Goal: Navigation & Orientation: Find specific page/section

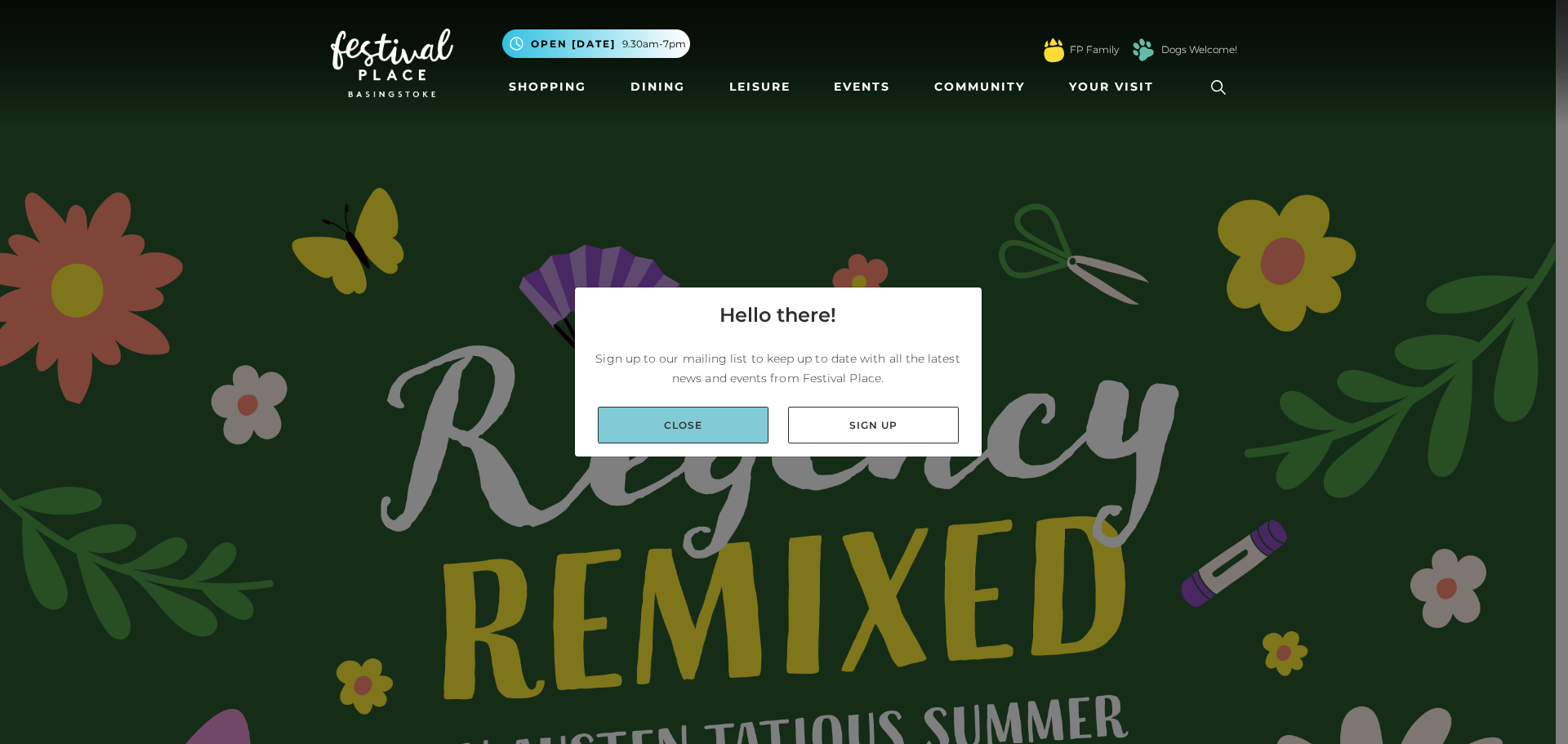
click at [705, 418] on link "Close" at bounding box center [683, 425] width 171 height 37
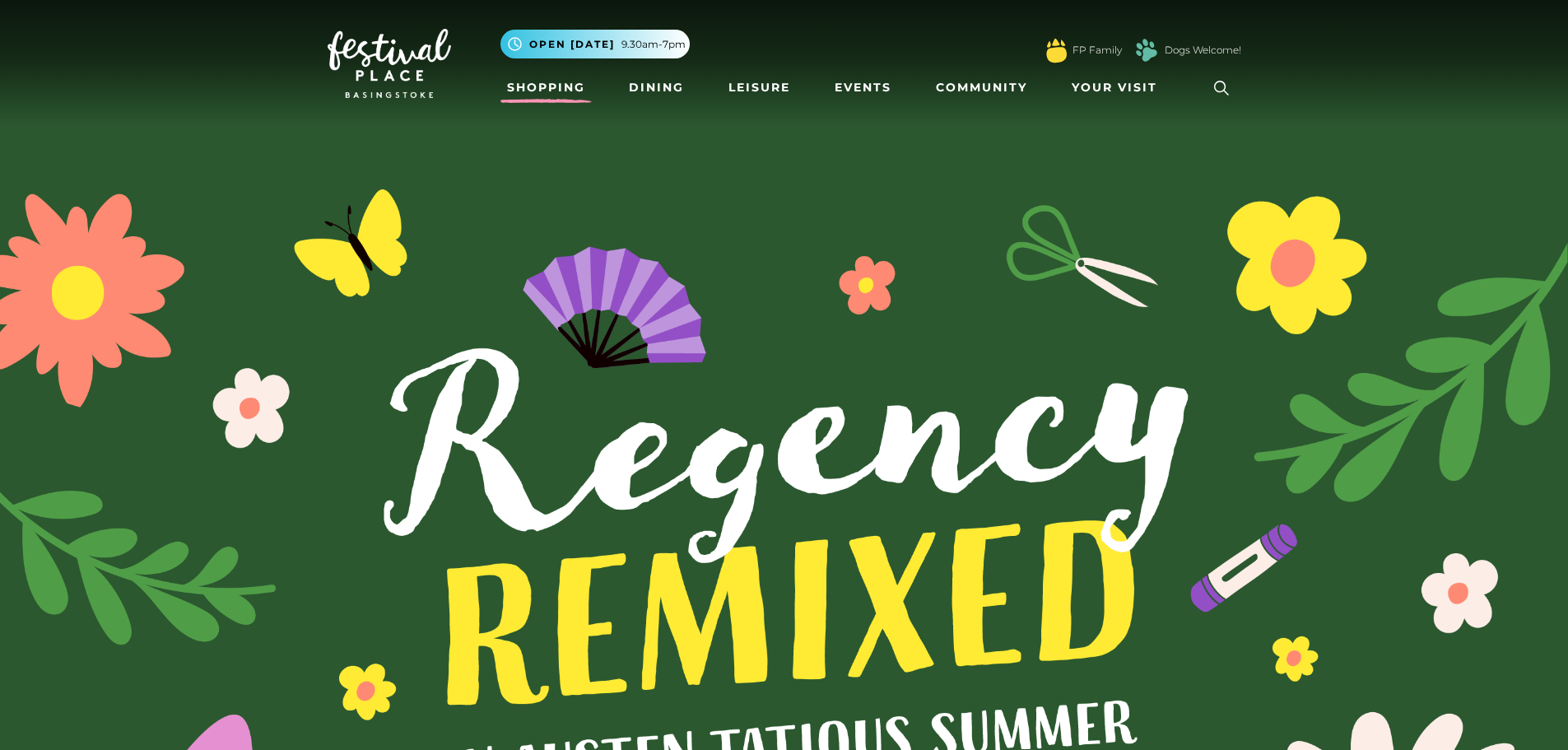
click at [565, 83] on link "Shopping" at bounding box center [546, 87] width 92 height 31
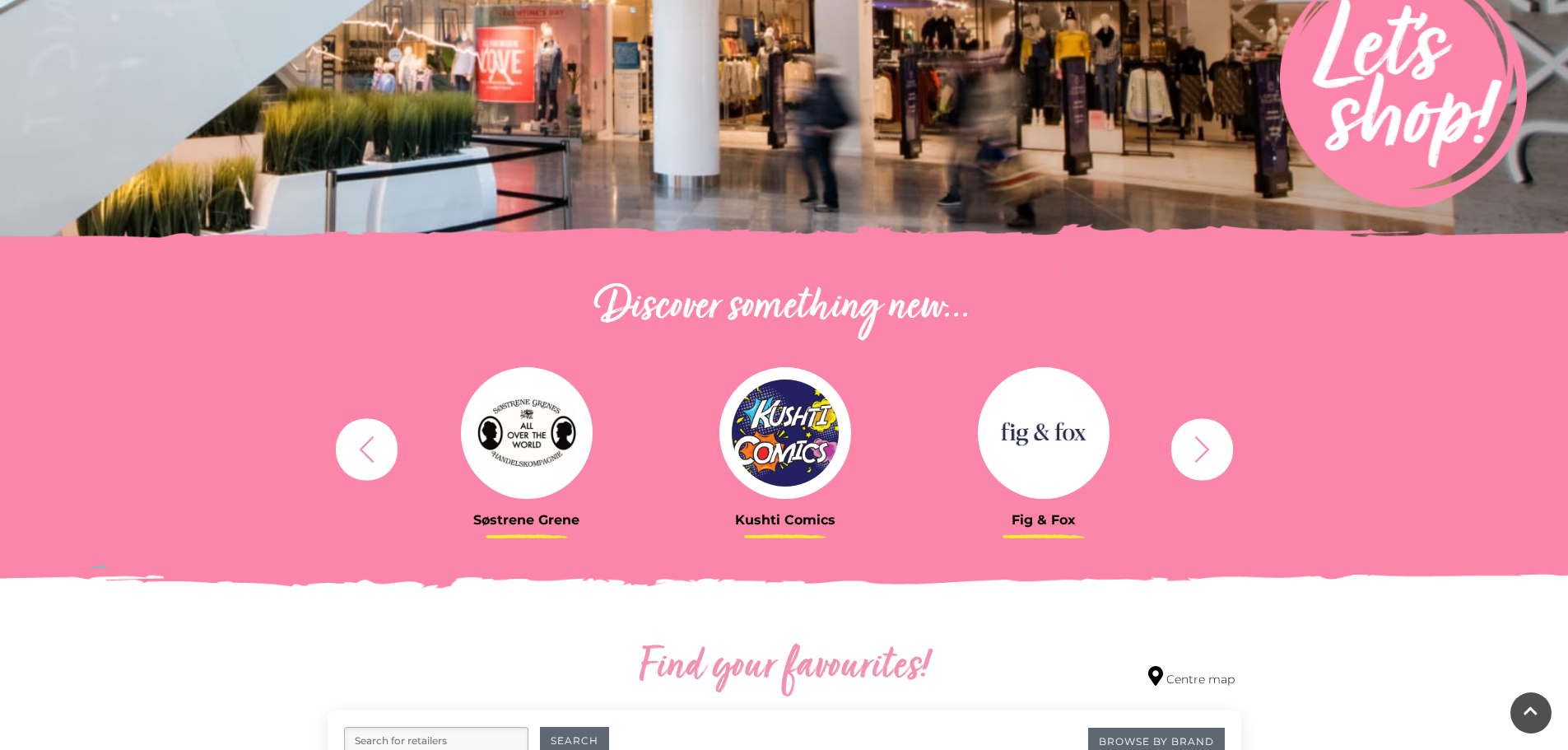
scroll to position [329, 0]
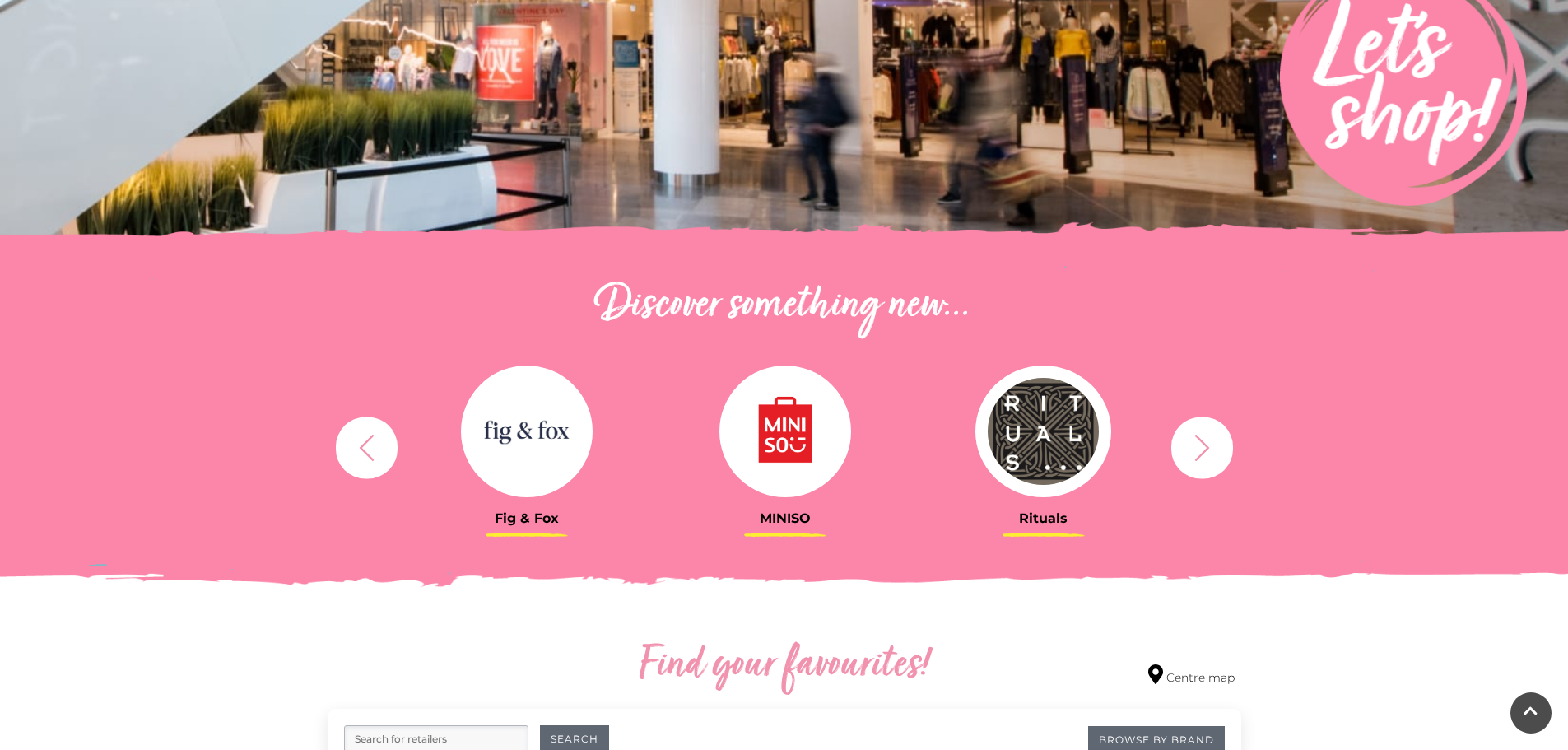
click at [1200, 439] on icon "button" at bounding box center [1202, 447] width 15 height 26
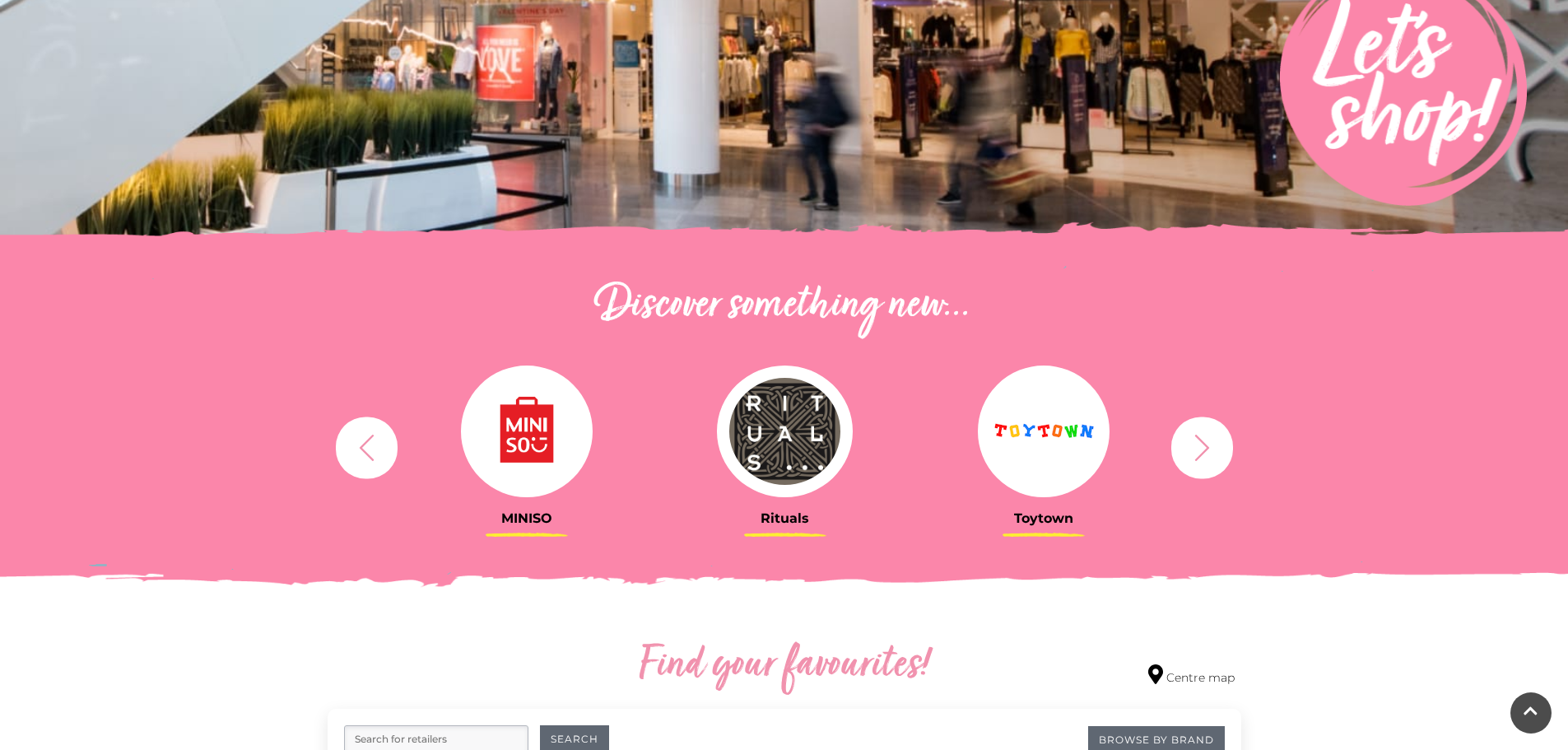
click at [1194, 441] on icon "button" at bounding box center [1202, 447] width 31 height 31
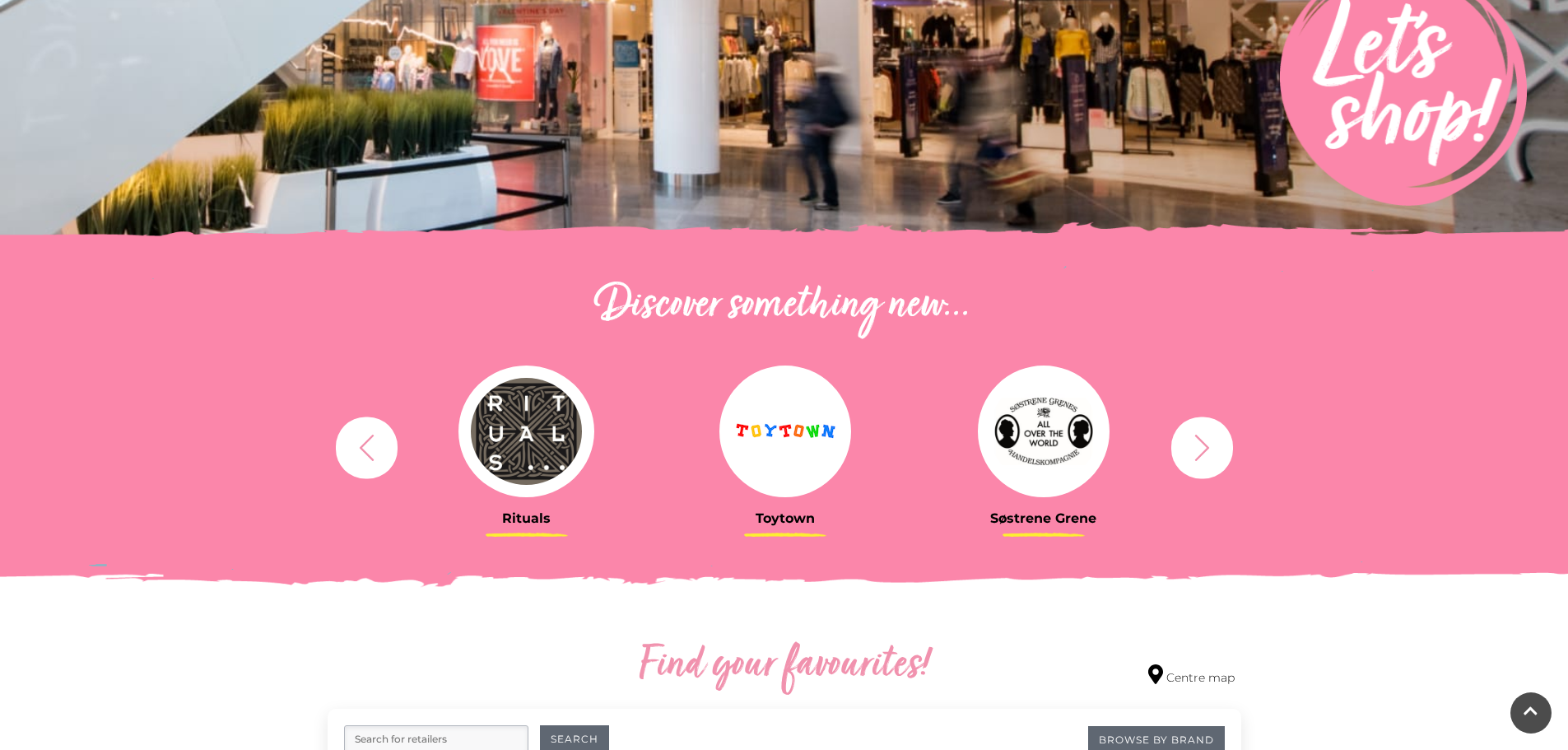
click at [1194, 441] on icon "button" at bounding box center [1202, 447] width 31 height 31
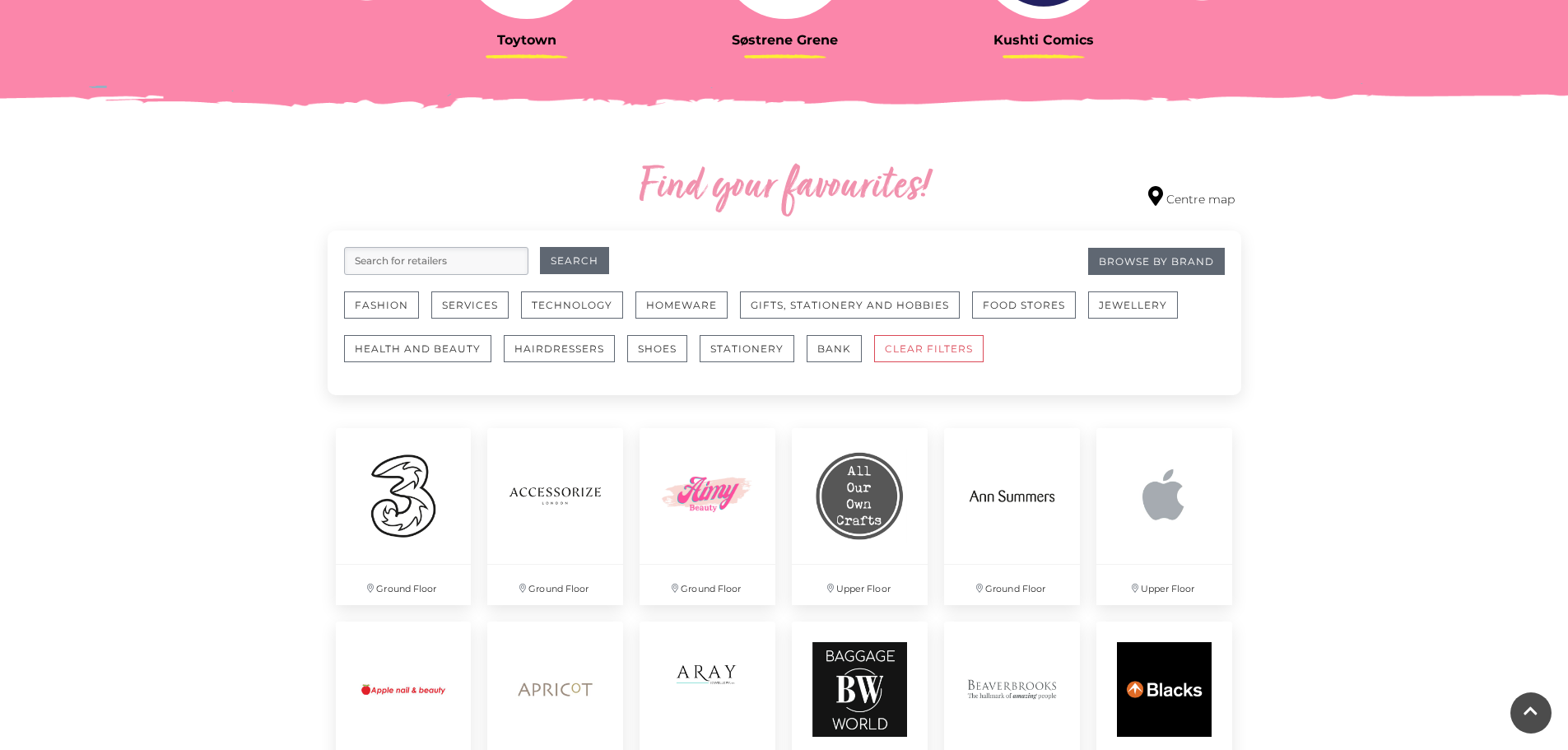
scroll to position [577, 0]
